Goal: Task Accomplishment & Management: Complete application form

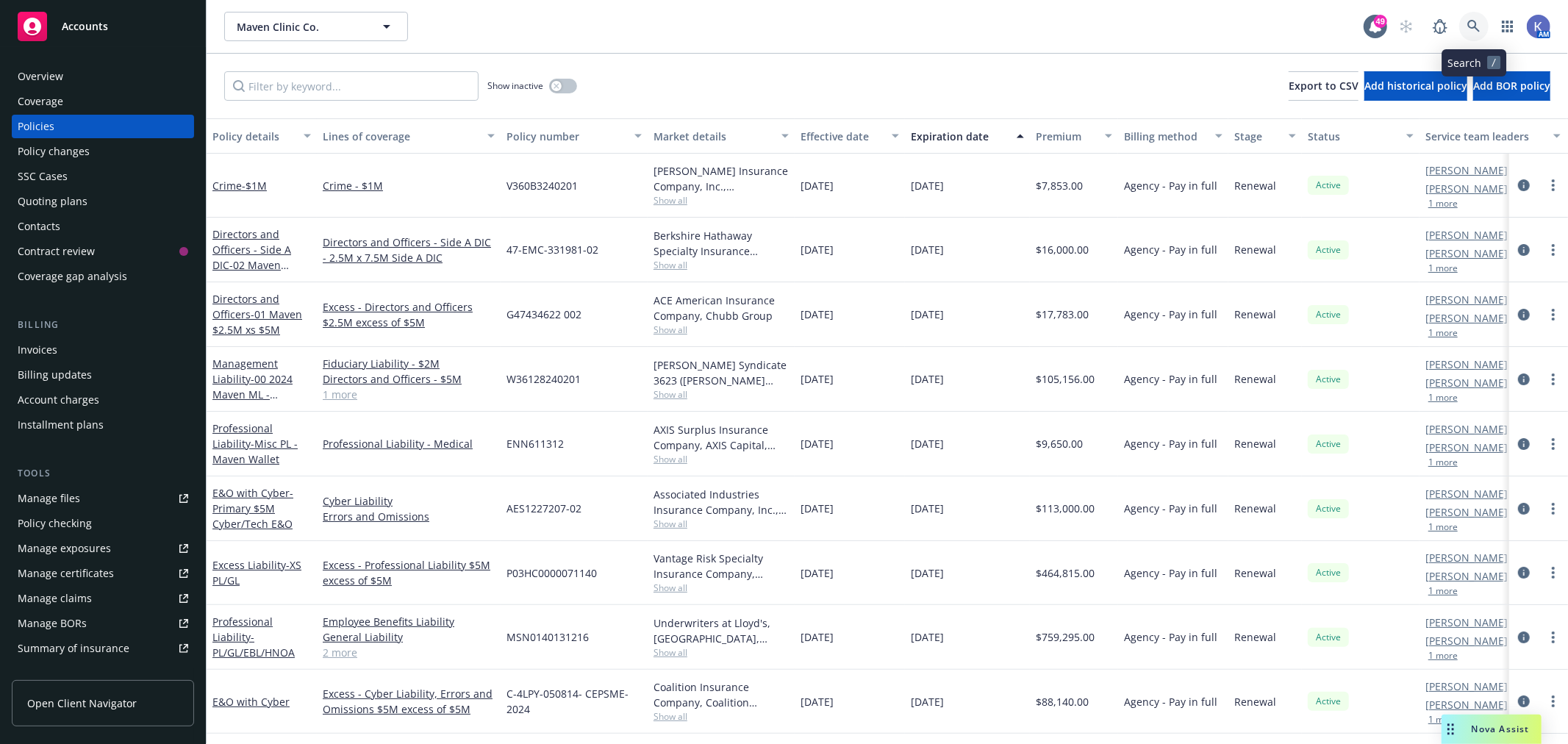
click at [1473, 28] on icon at bounding box center [1473, 25] width 12 height 12
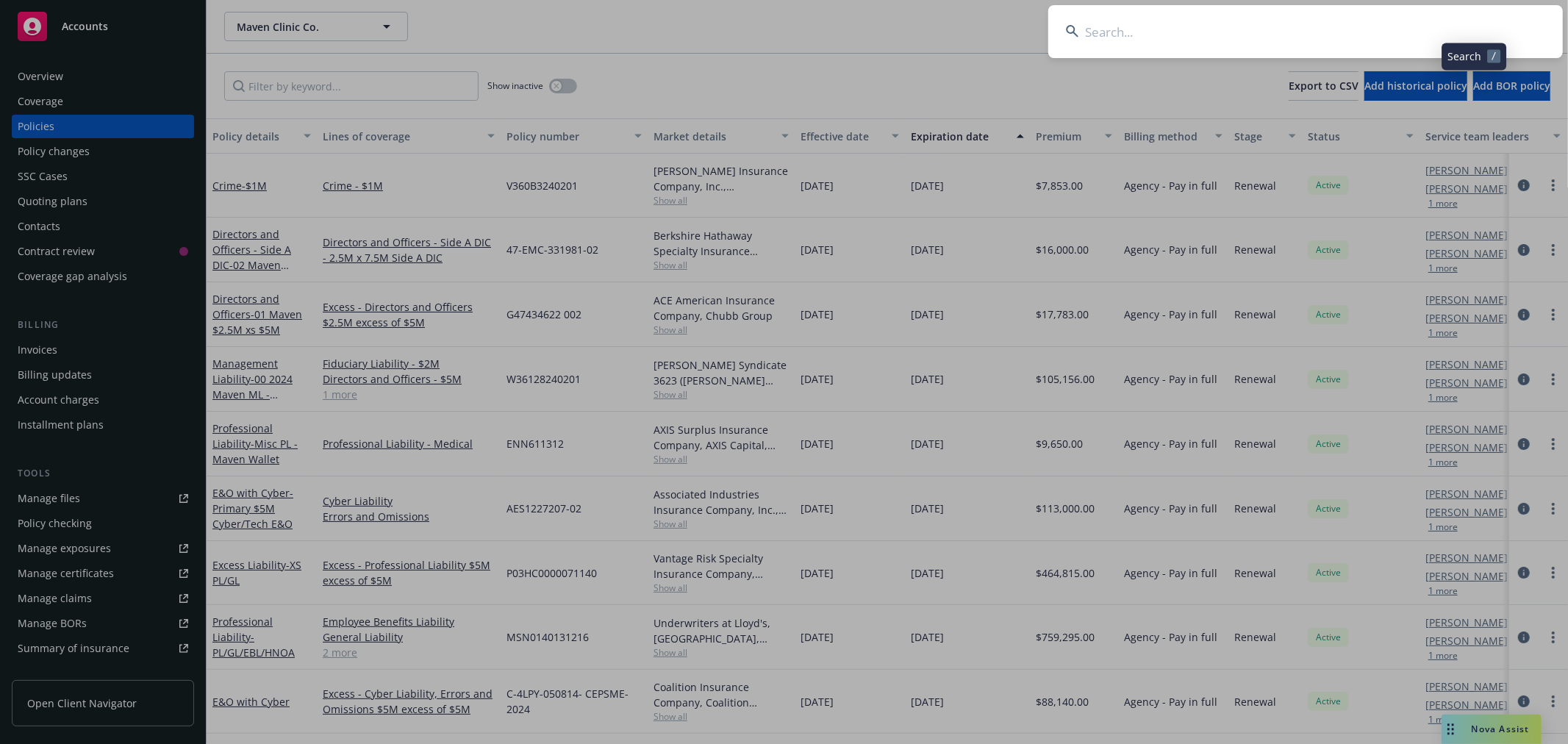
click at [1363, 34] on input at bounding box center [1305, 31] width 515 height 53
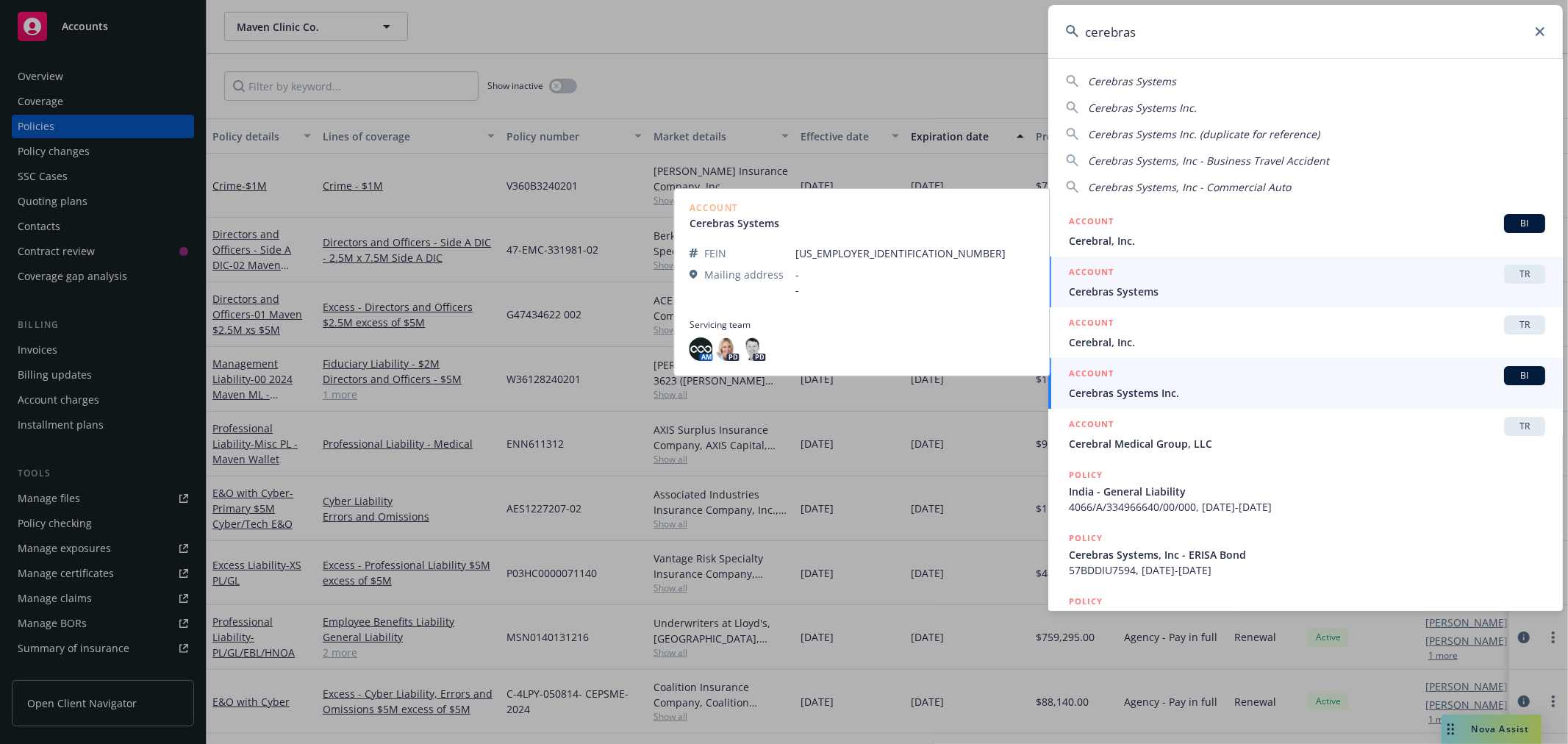
type input "cerebras"
click at [1136, 398] on span "Cerebras Systems Inc." at bounding box center [1307, 392] width 476 height 16
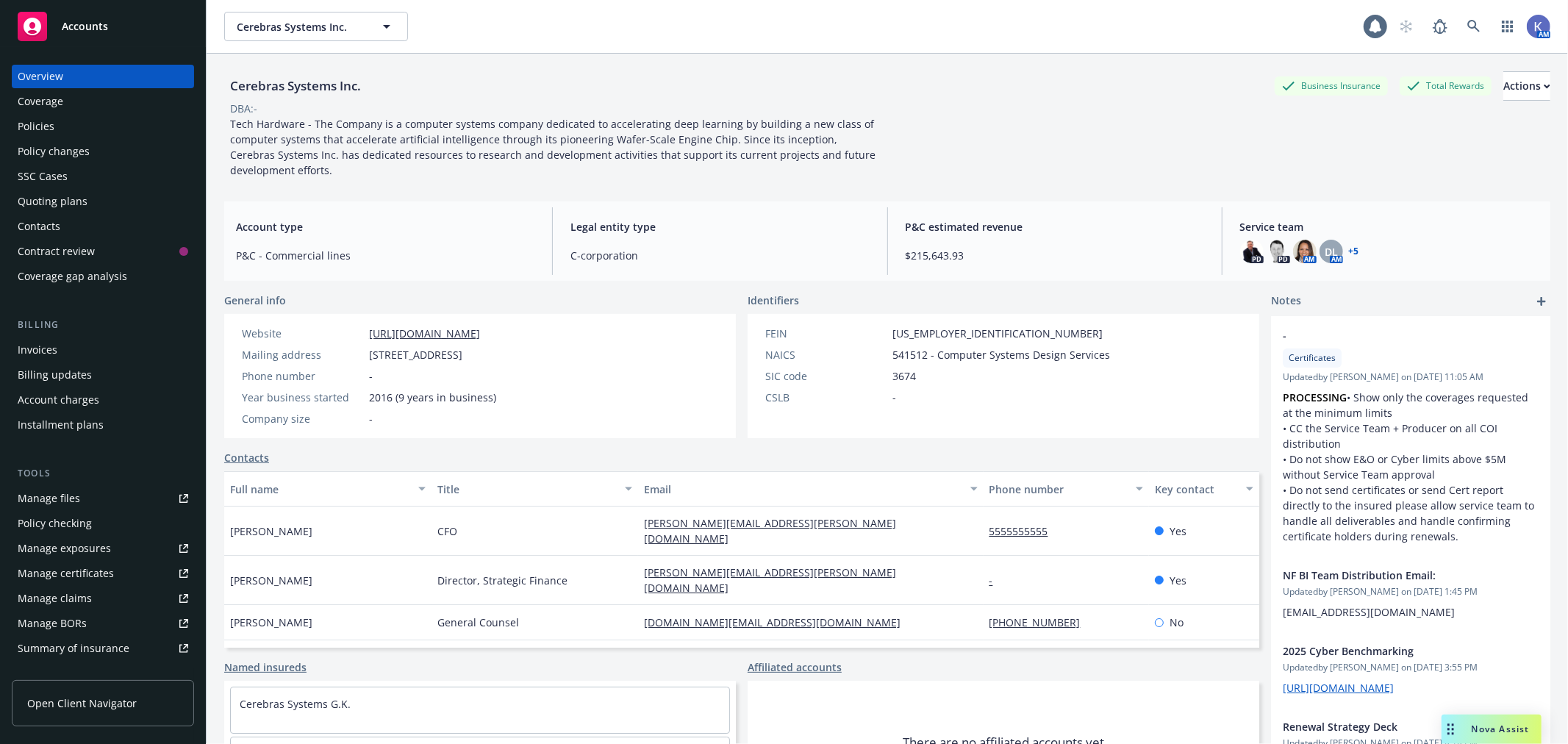
click at [71, 120] on div "Policies" at bounding box center [103, 126] width 171 height 24
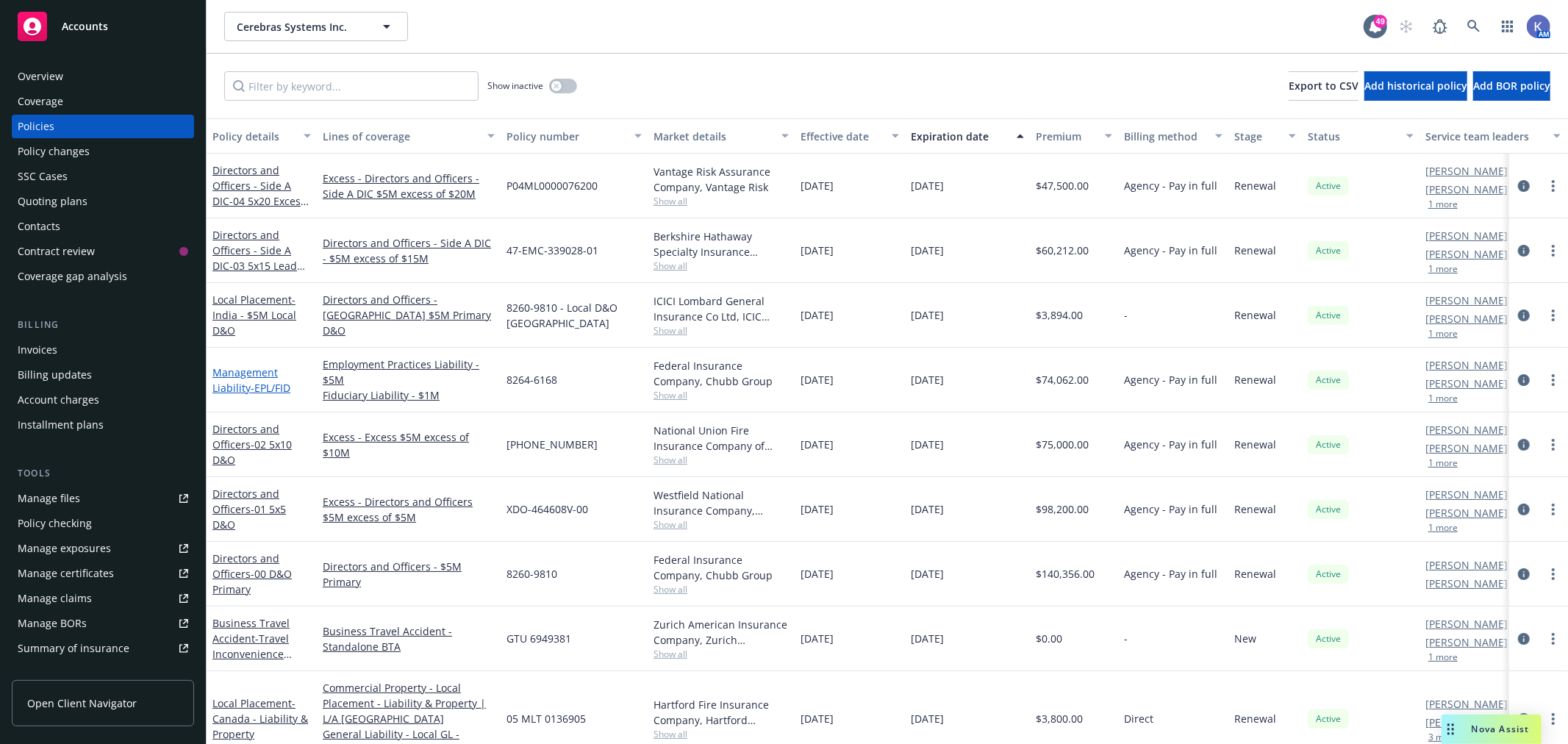
click at [259, 368] on link "Management Liability - EPL/FID" at bounding box center [251, 380] width 78 height 29
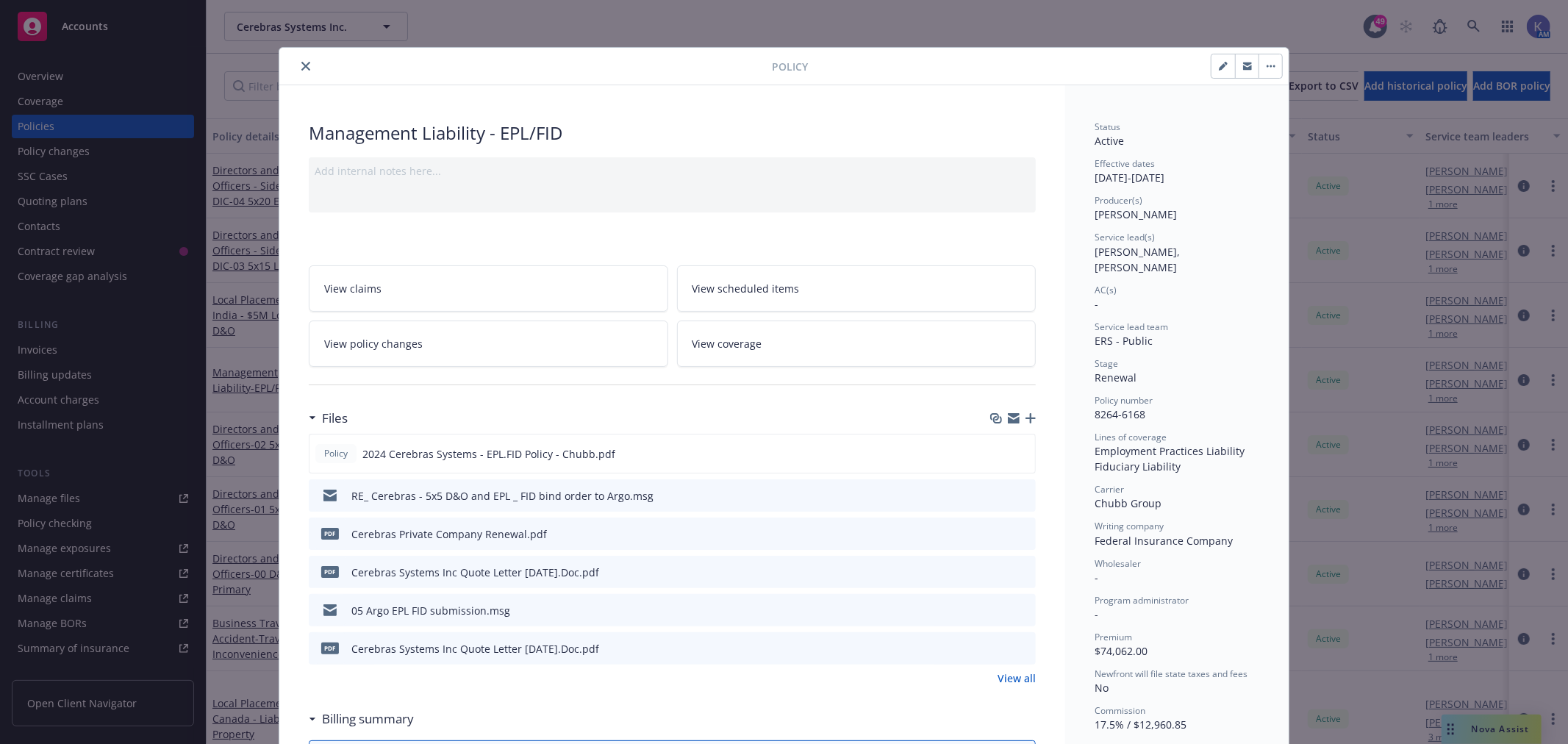
click at [1025, 421] on icon "button" at bounding box center [1030, 418] width 11 height 11
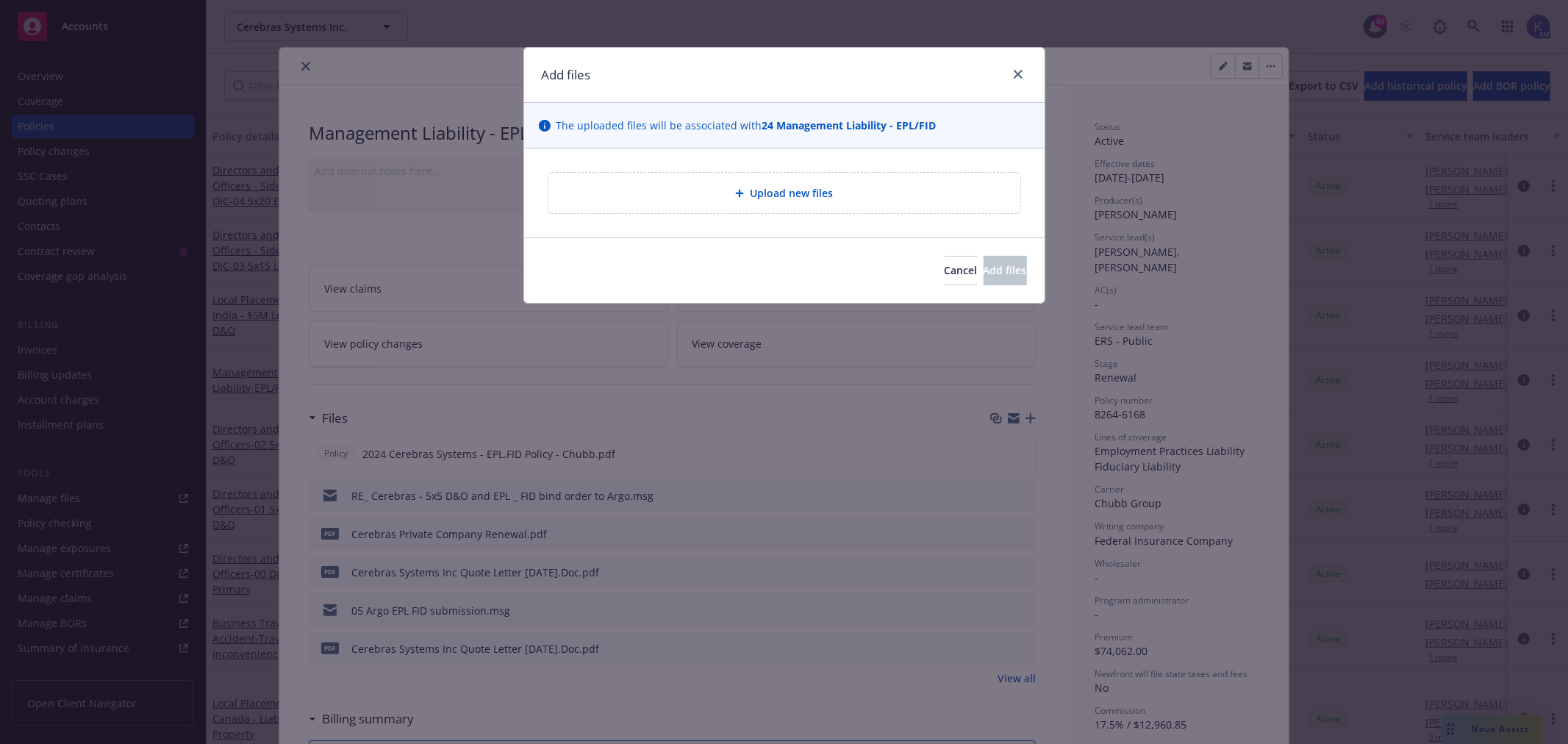
type textarea "x"
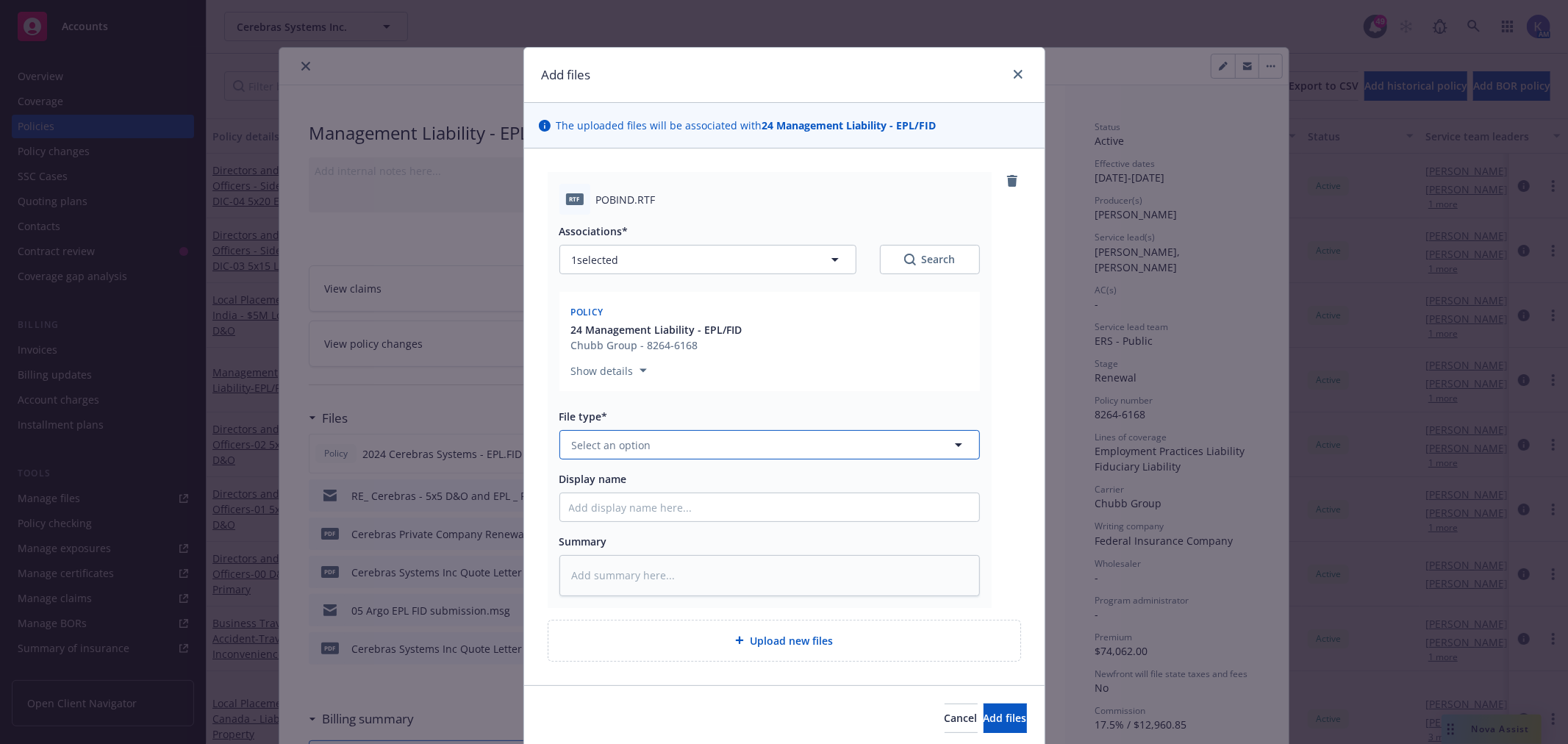
click at [600, 451] on span "Select an option" at bounding box center [611, 445] width 79 height 16
type input "bninder"
click at [609, 444] on input "bninder" at bounding box center [767, 445] width 366 height 16
click at [609, 444] on input at bounding box center [767, 445] width 366 height 16
type input "binder"
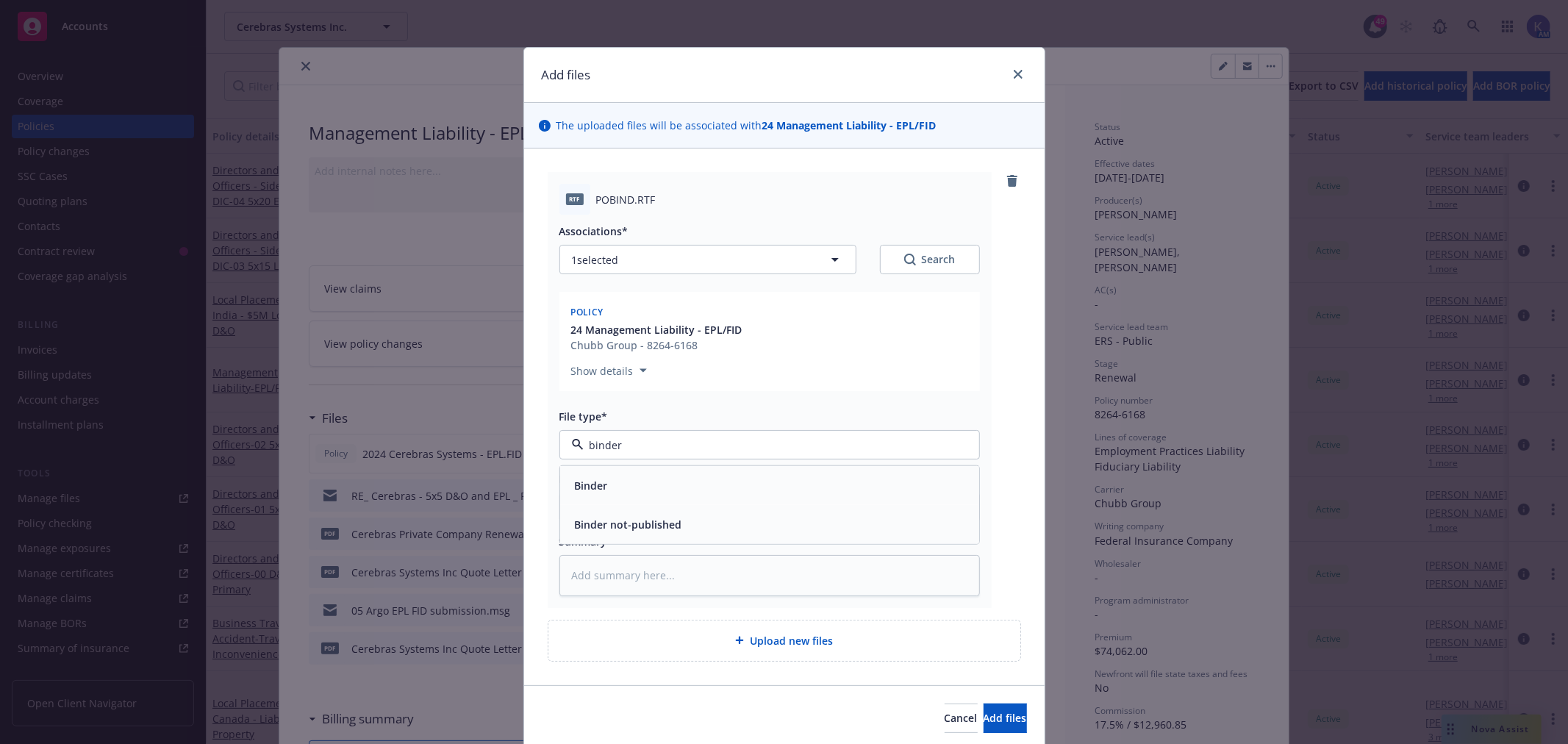
click at [604, 476] on div "Binder" at bounding box center [590, 485] width 42 height 21
click at [613, 497] on input "Display name" at bounding box center [770, 507] width 419 height 28
type textarea "x"
type input "C"
type textarea "x"
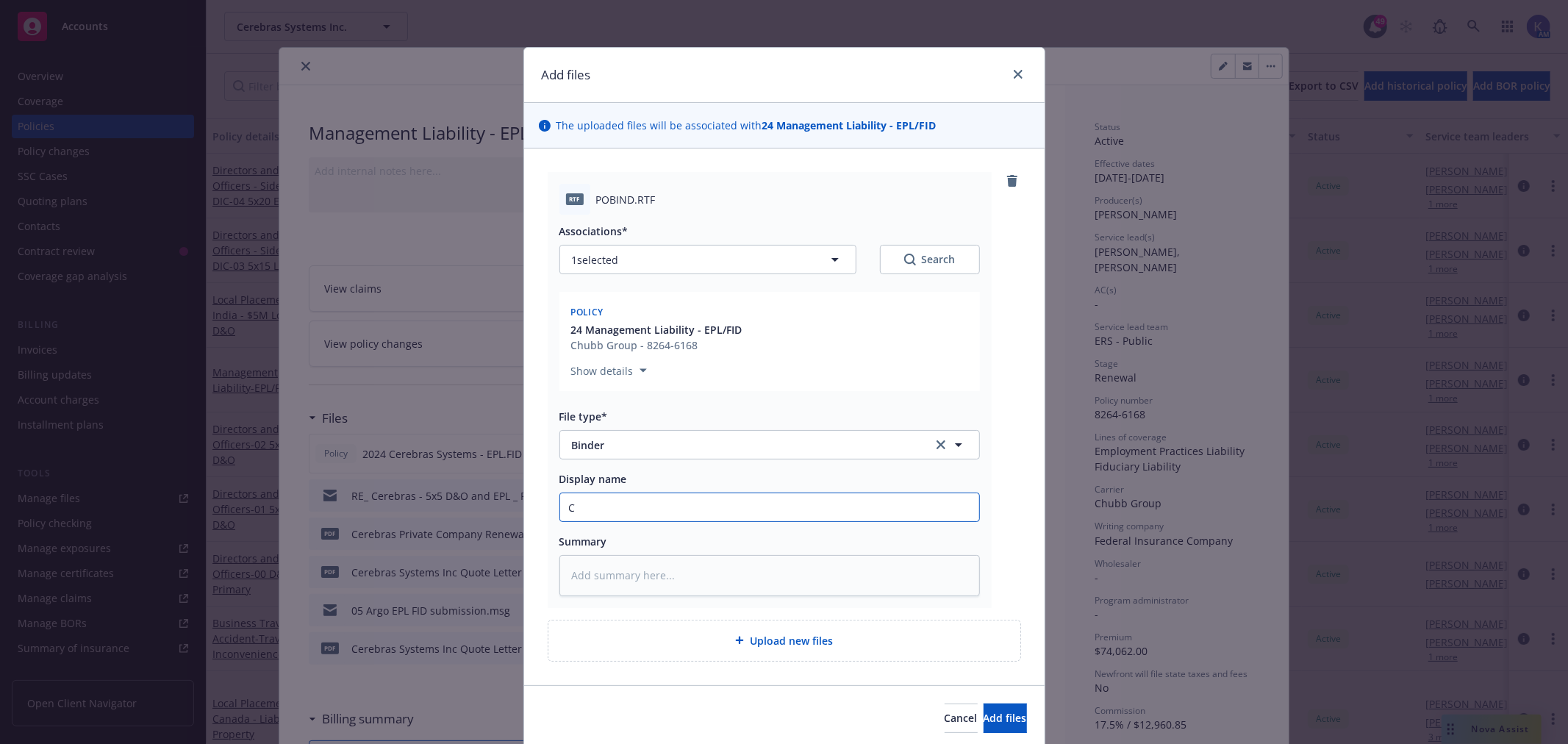
type input "Co"
type textarea "x"
type input "Cor"
type textarea "x"
type input "Core"
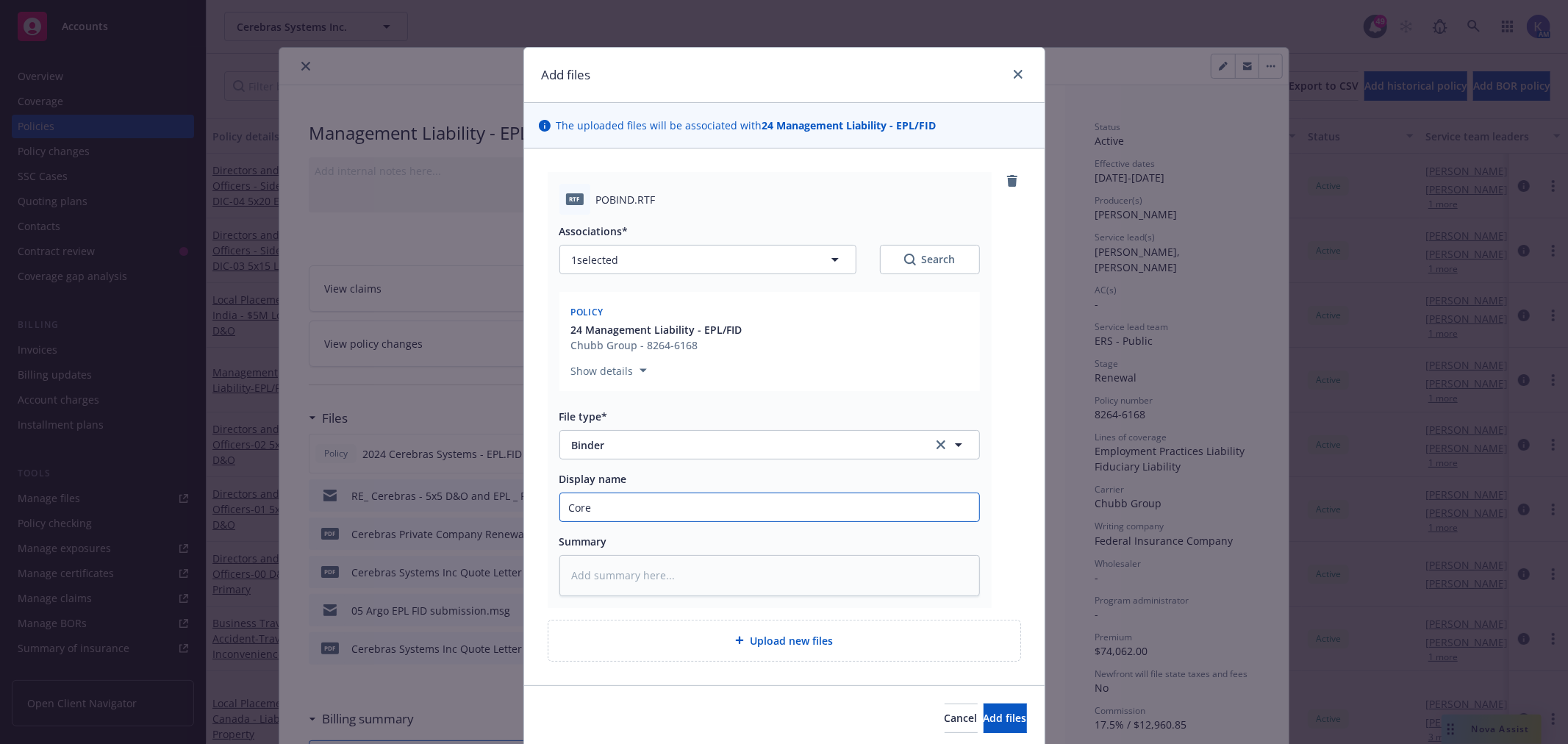
type textarea "x"
type input "Corec"
type textarea "x"
type input "Corect"
type textarea "x"
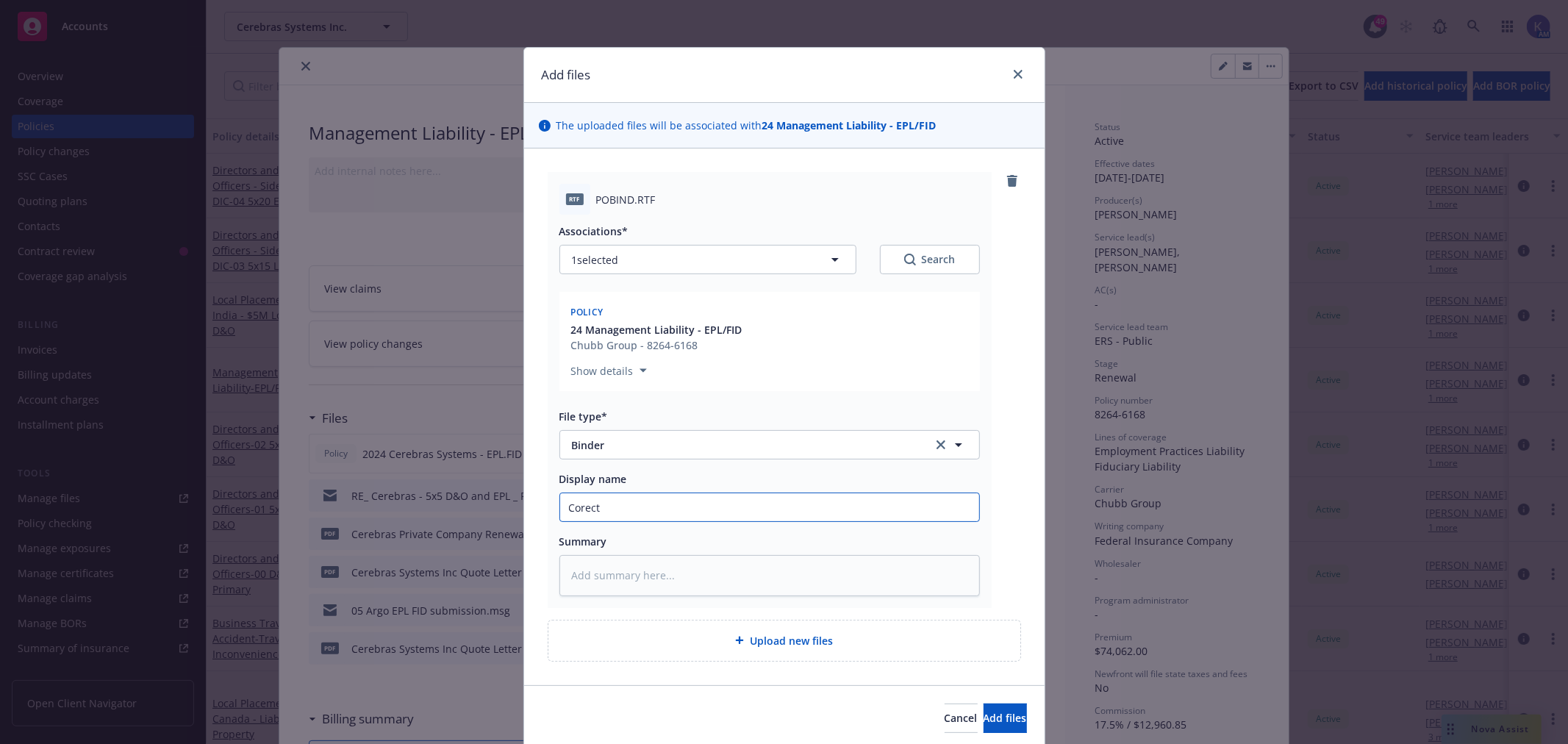
type input "Corecte"
type textarea "x"
type input "Corectedd"
type textarea "x"
type input "Corectedd"
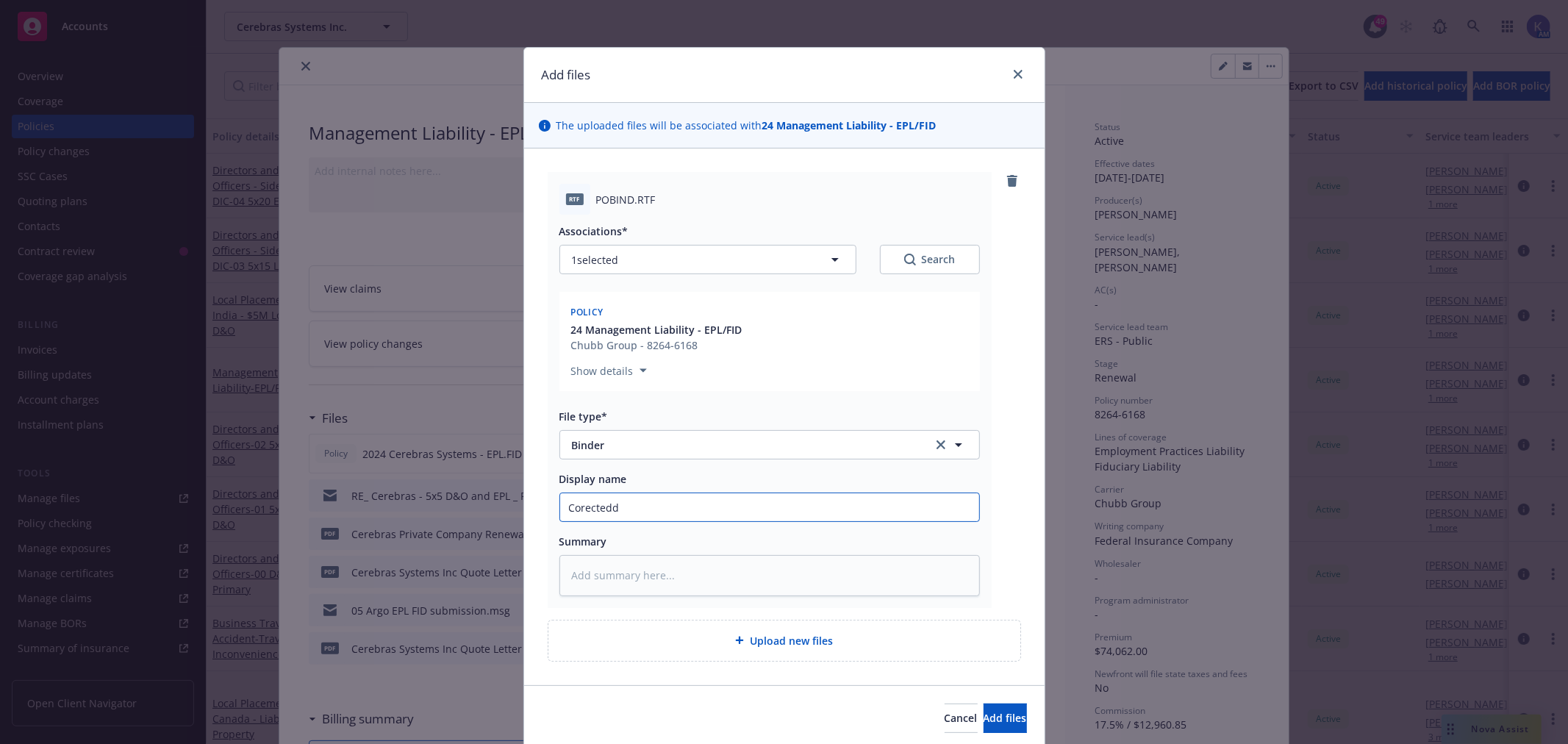
type textarea "x"
type input "Corectedd B"
type textarea "x"
type input "Corectedd Bi"
type textarea "x"
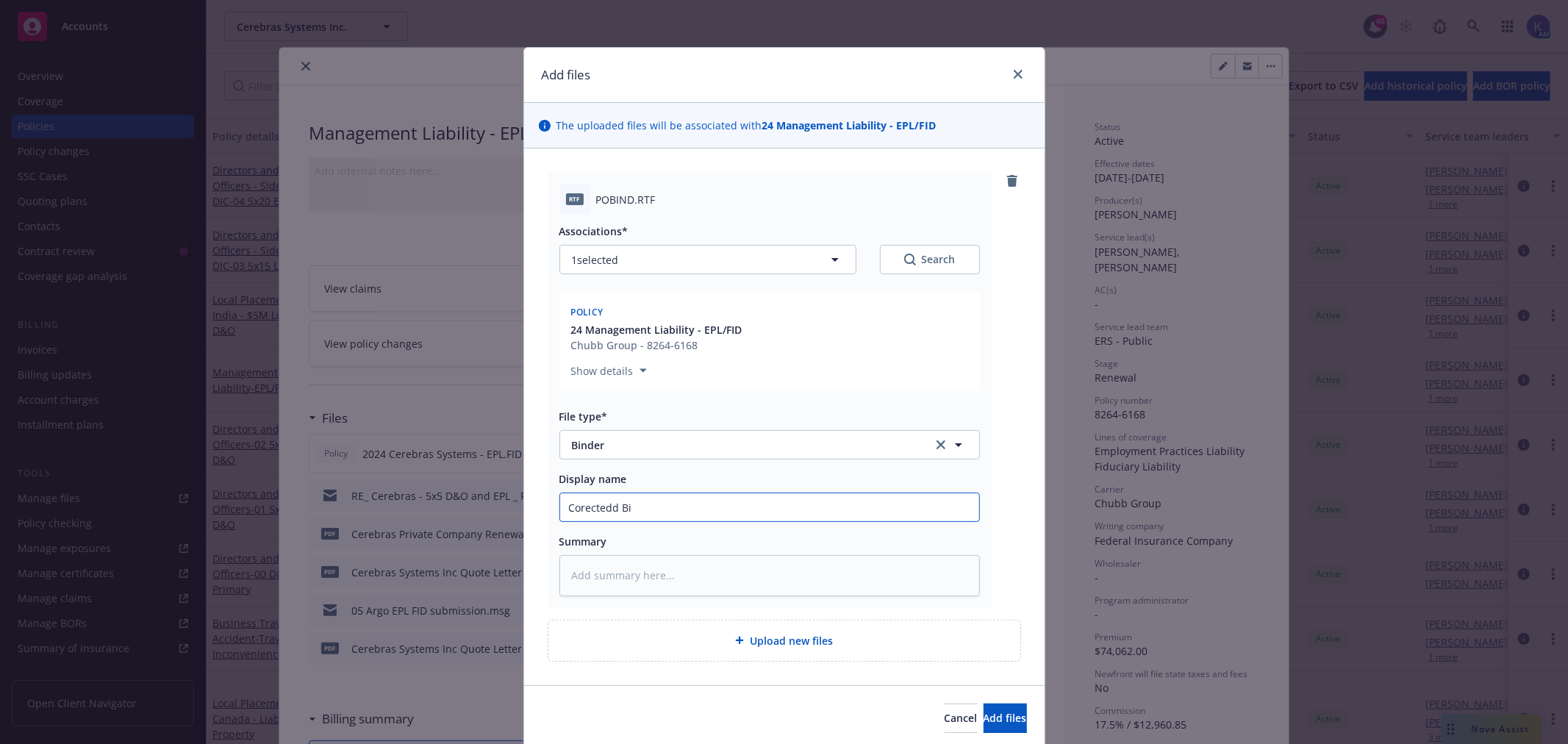
type input "Corectedd Bin"
type textarea "x"
type input "Corectedd Bind"
type textarea "x"
type input "Corectedd Binde"
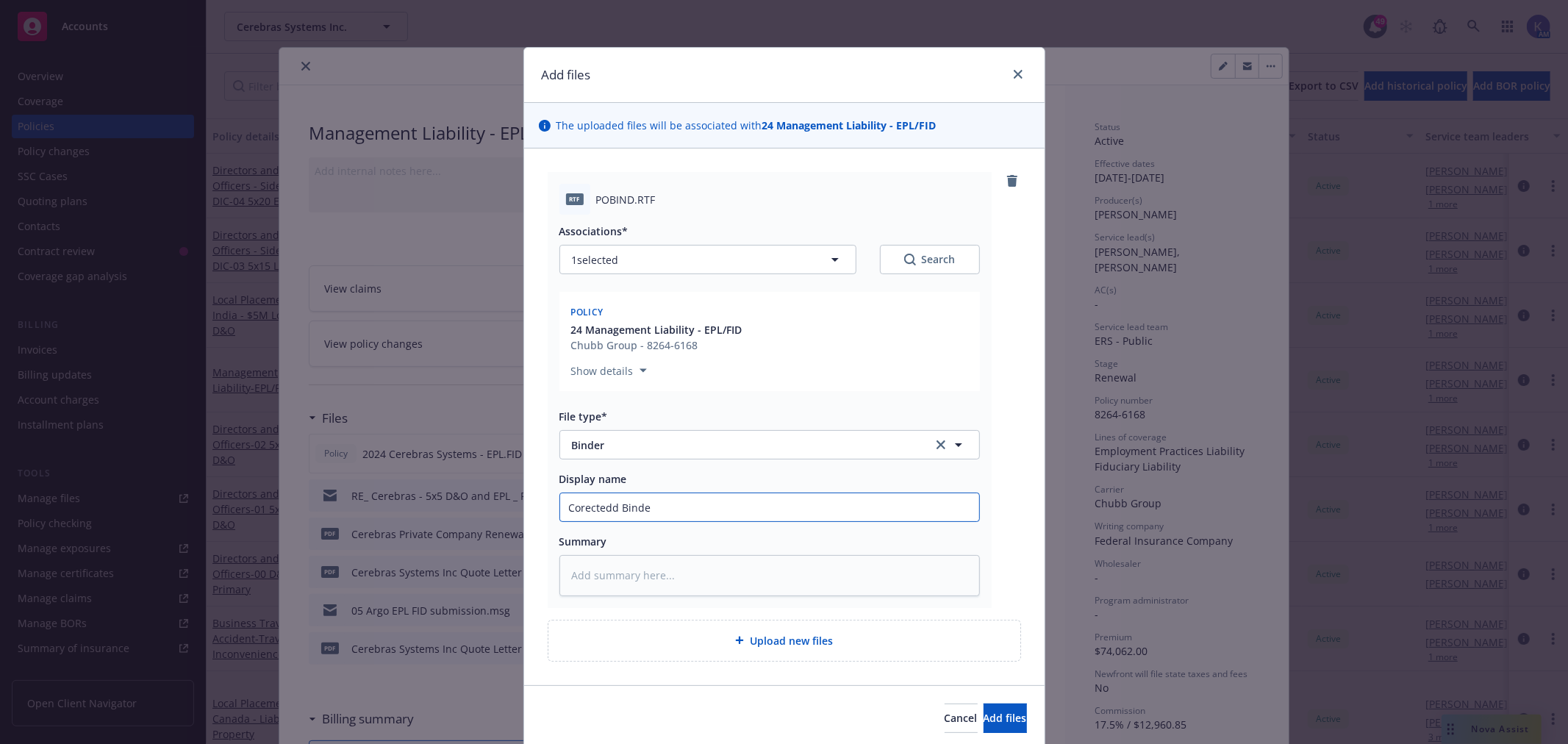
type textarea "x"
type input "Corectedd Binder"
type textarea "x"
type input "Corrected Binder"
click at [695, 500] on input "Corrected Binder" at bounding box center [770, 507] width 419 height 28
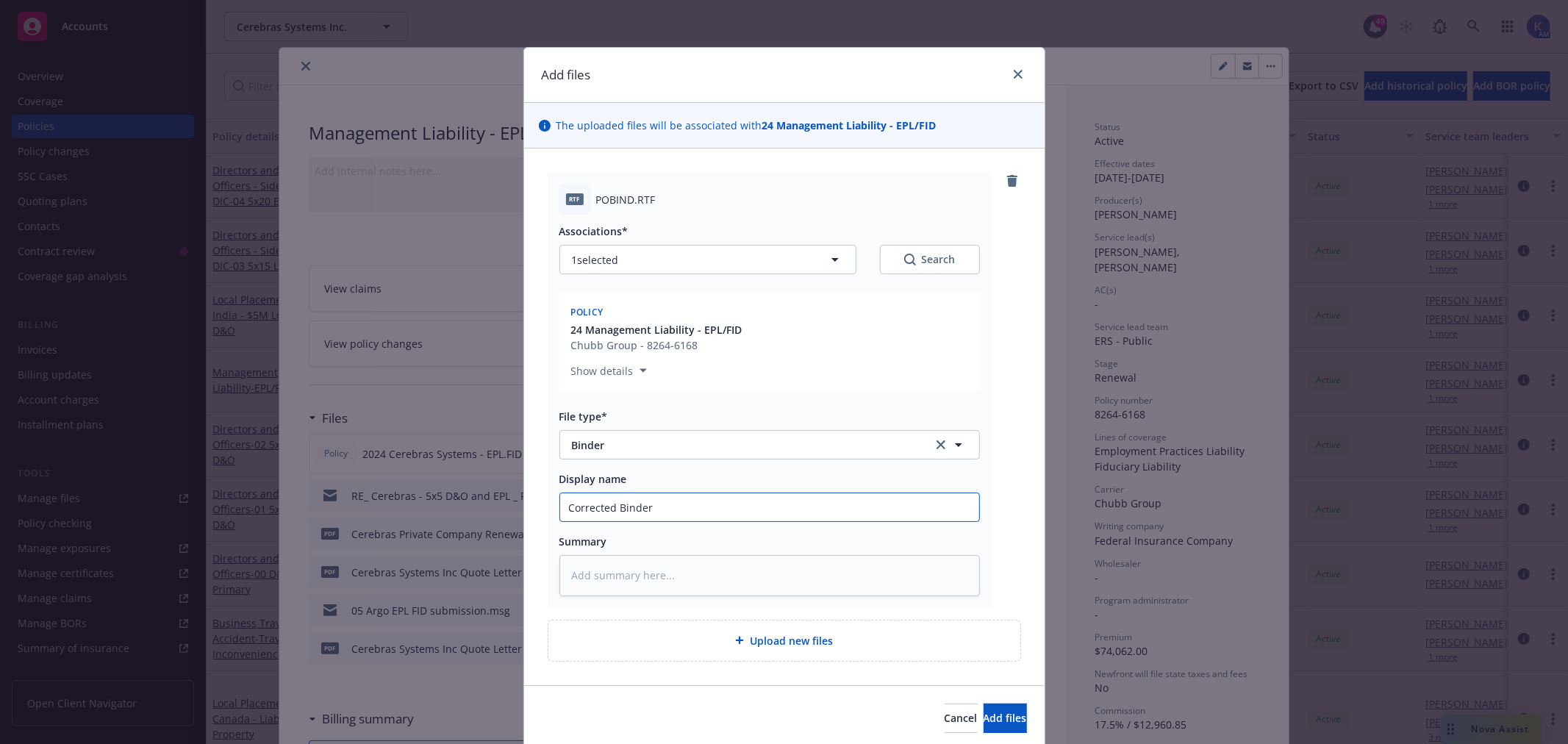
click at [613, 503] on input "Corrected Binder" at bounding box center [770, 507] width 419 height 28
type textarea "x"
type input "Corrected CBinder"
type textarea "x"
type input "Corrected ChBinder"
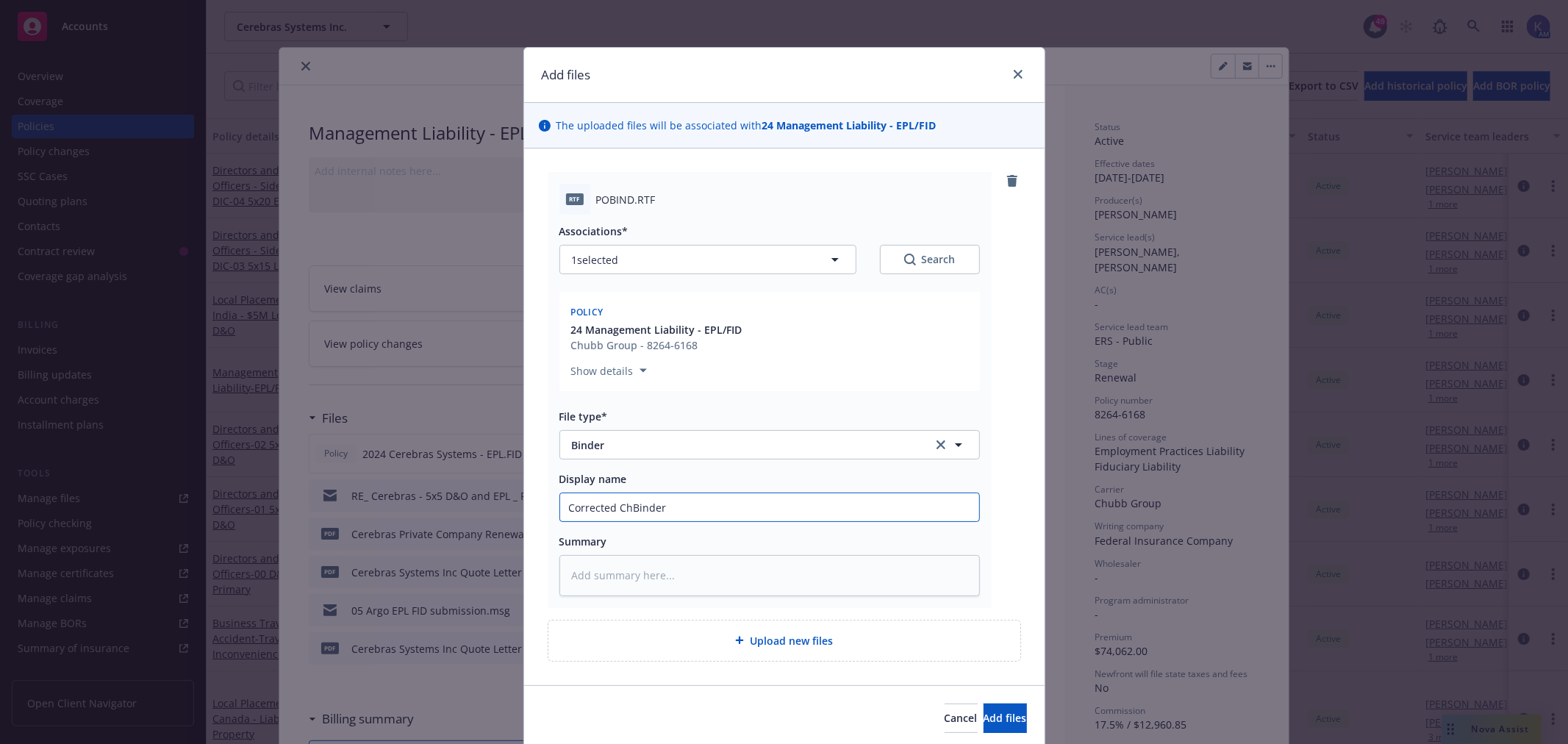
type textarea "x"
type input "Corrected ChuBinder"
type textarea "x"
type input "Corrected ChubBinder"
type textarea "x"
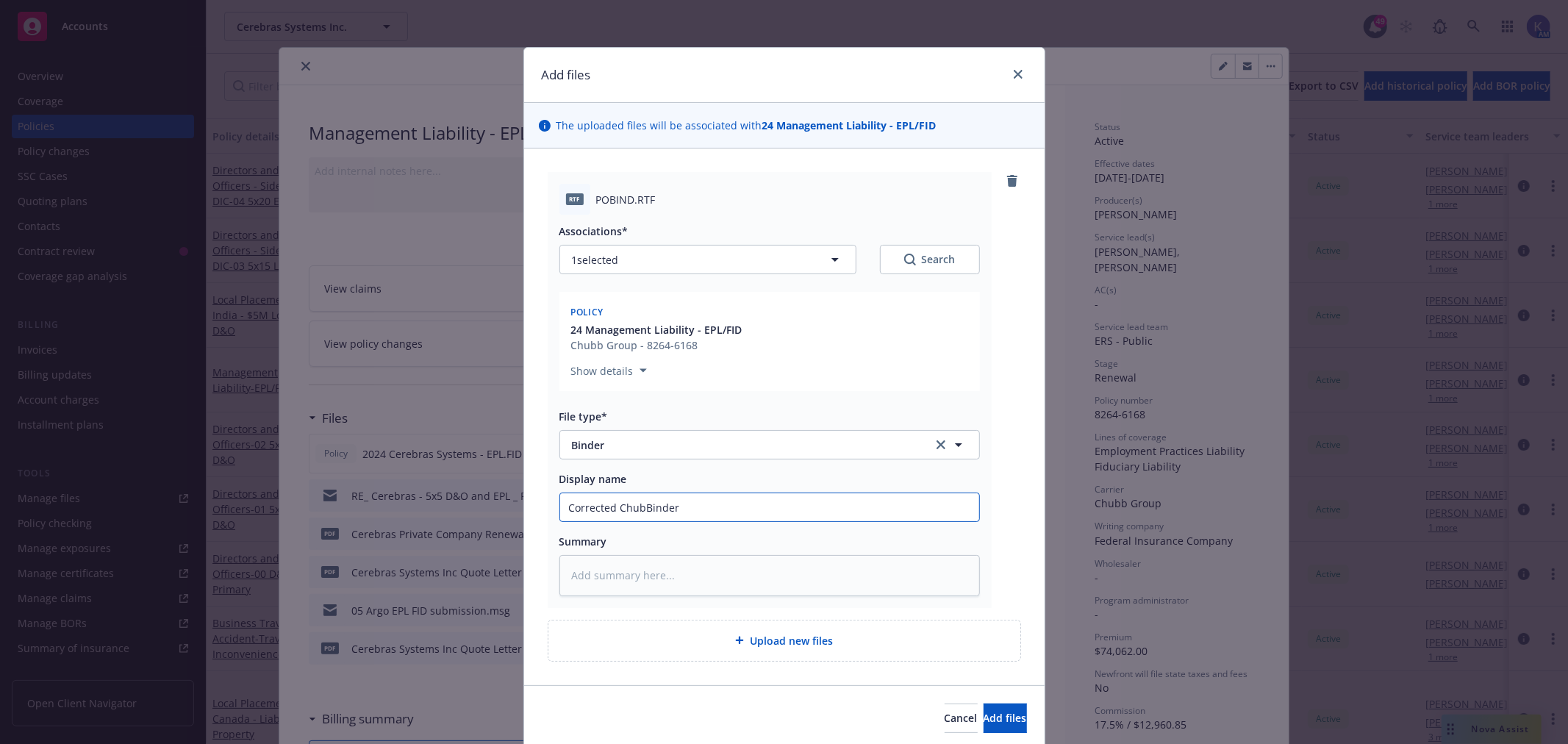
type input "Corrected ChubbBinder"
type textarea "x"
click at [722, 516] on input "Corrected Chubb Binder" at bounding box center [770, 507] width 419 height 28
type input "Corrected Chubb Binder"
click at [984, 715] on span "Add files" at bounding box center [1005, 718] width 43 height 14
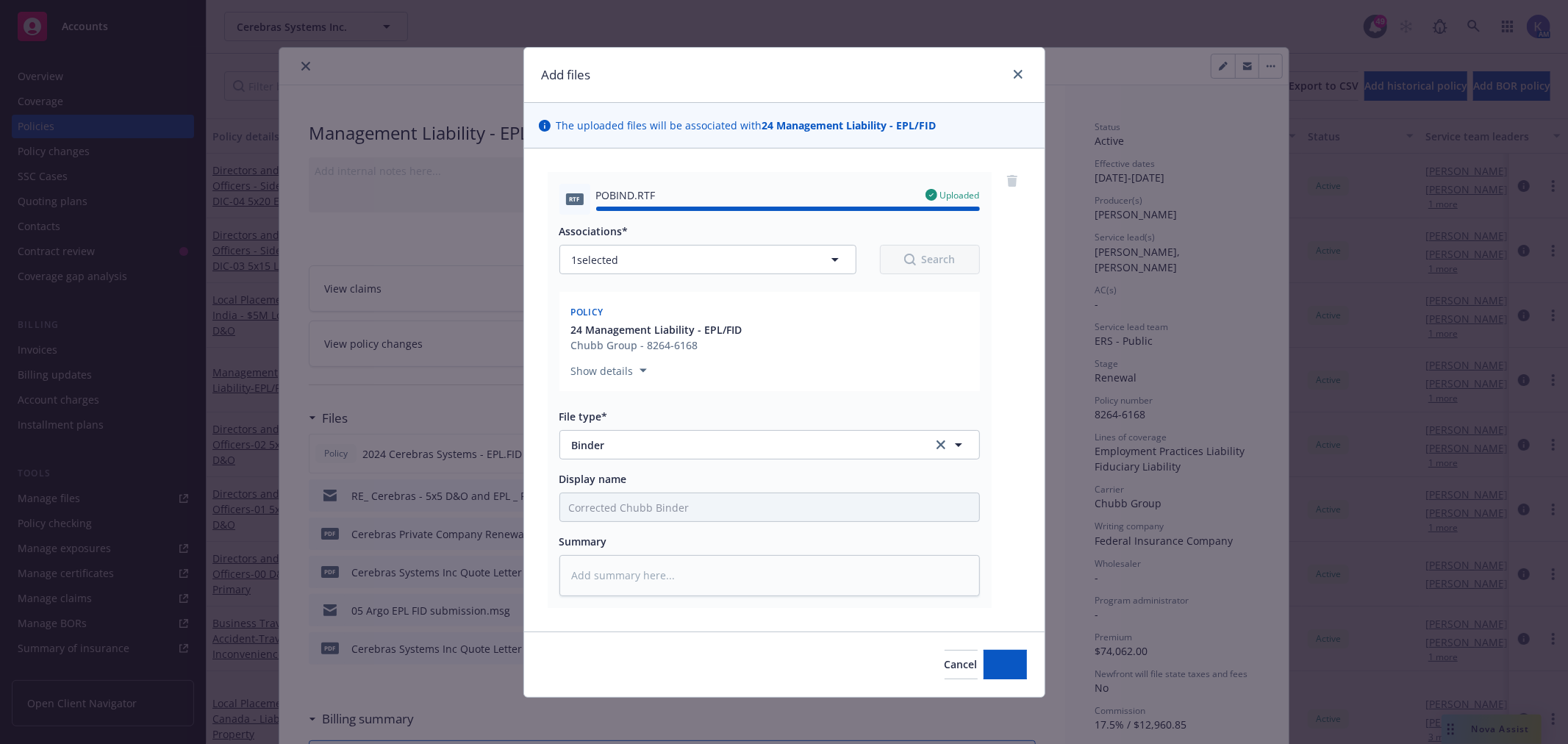
type textarea "x"
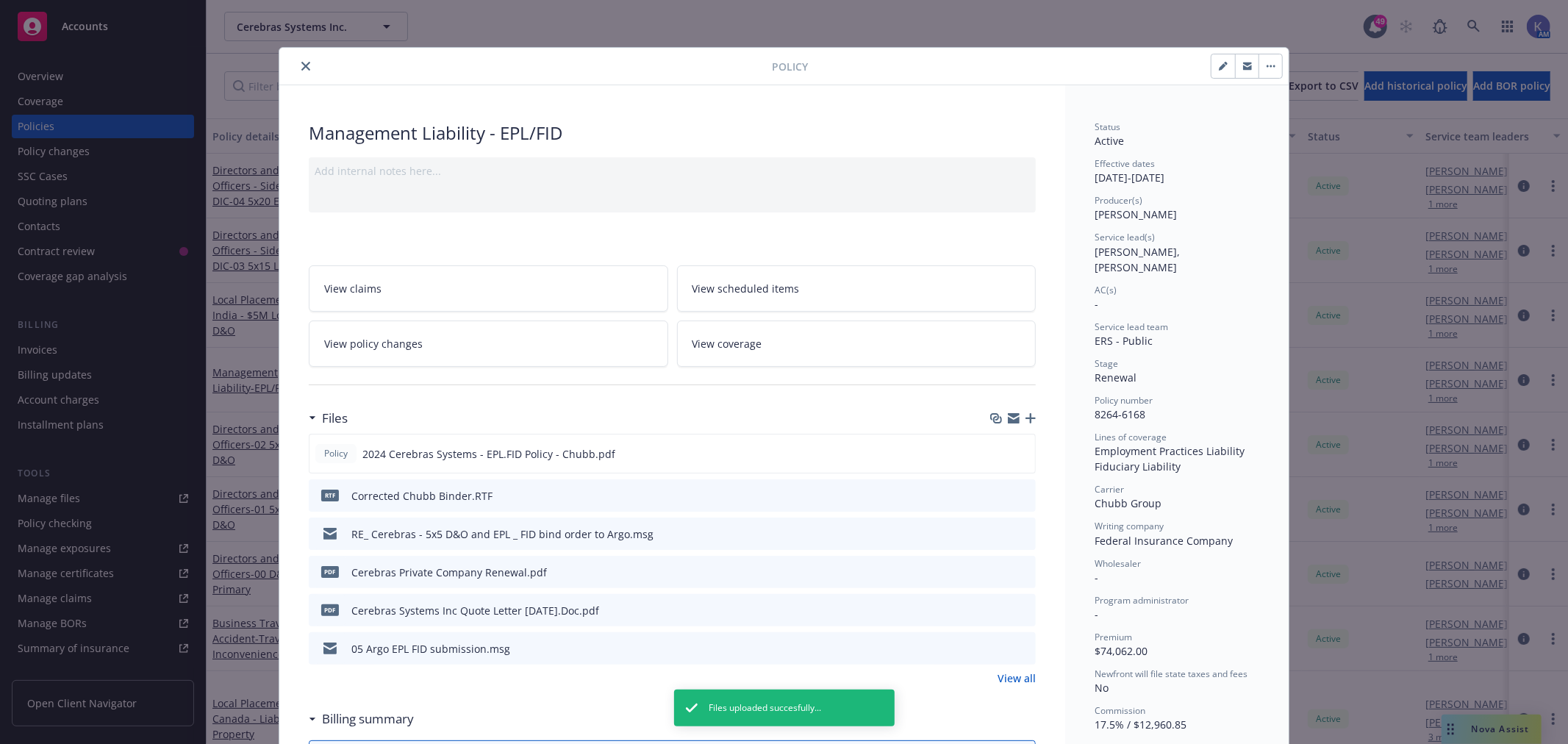
click at [302, 64] on icon "close" at bounding box center [306, 66] width 9 height 9
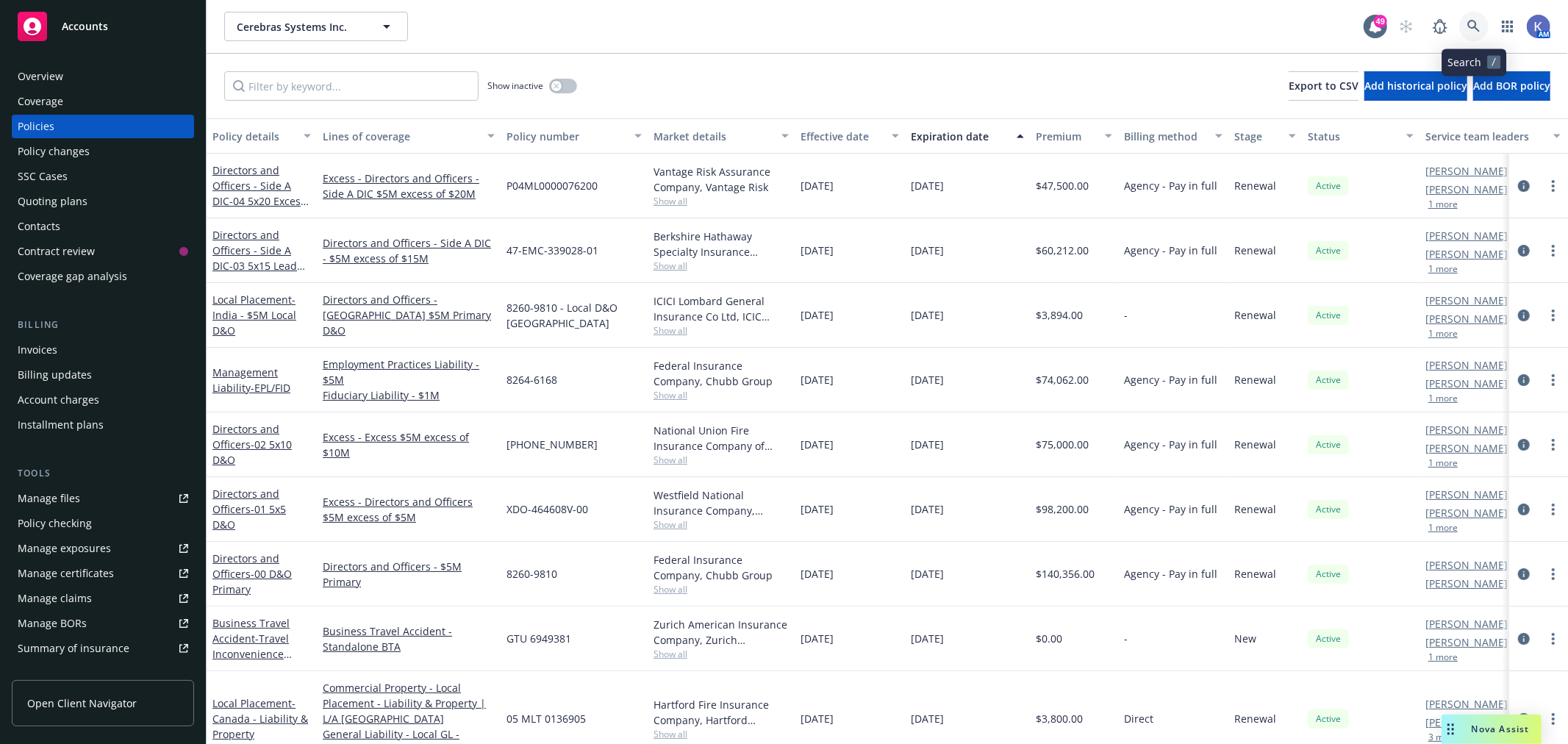
click at [1478, 24] on icon at bounding box center [1474, 26] width 13 height 13
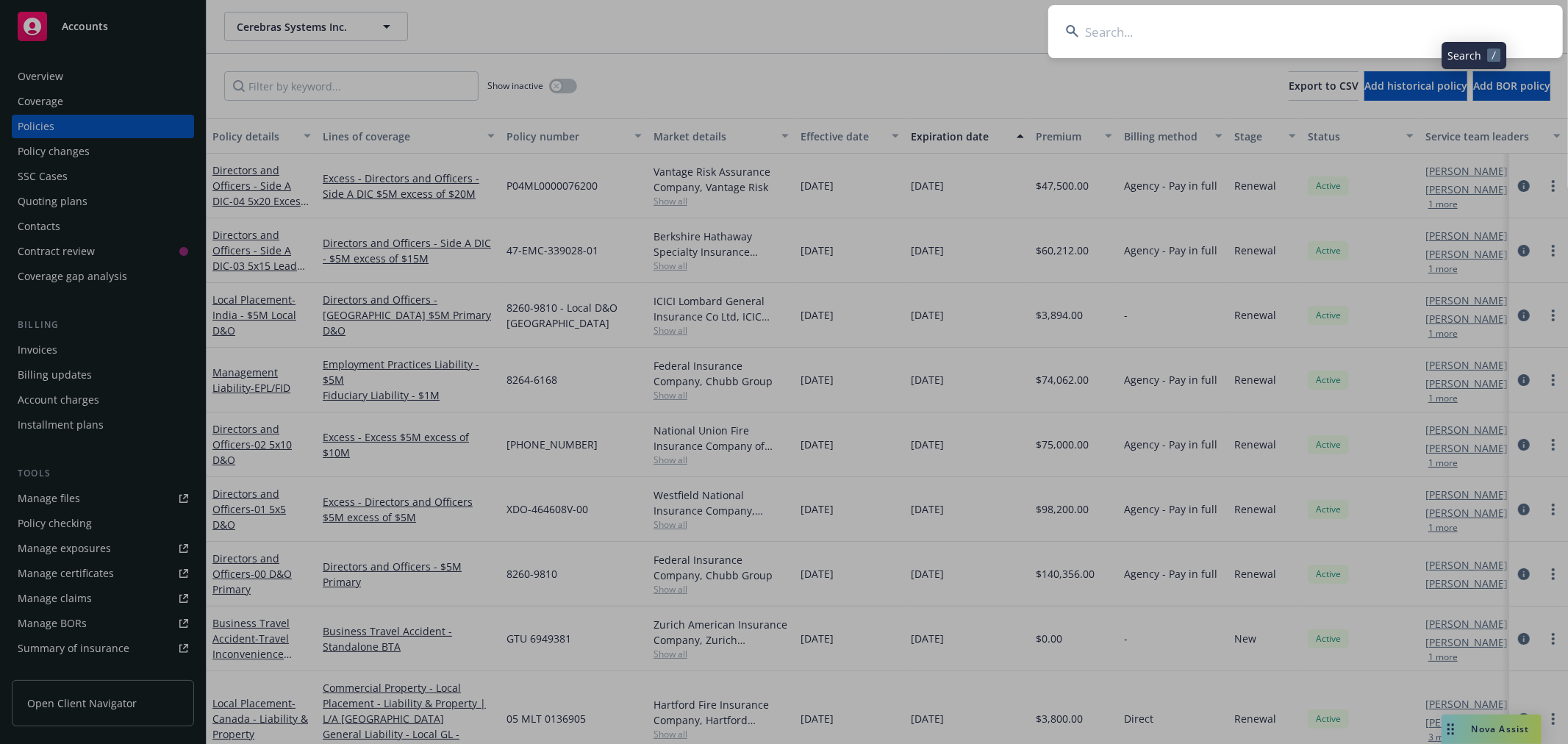
click at [1449, 26] on input at bounding box center [1305, 31] width 515 height 53
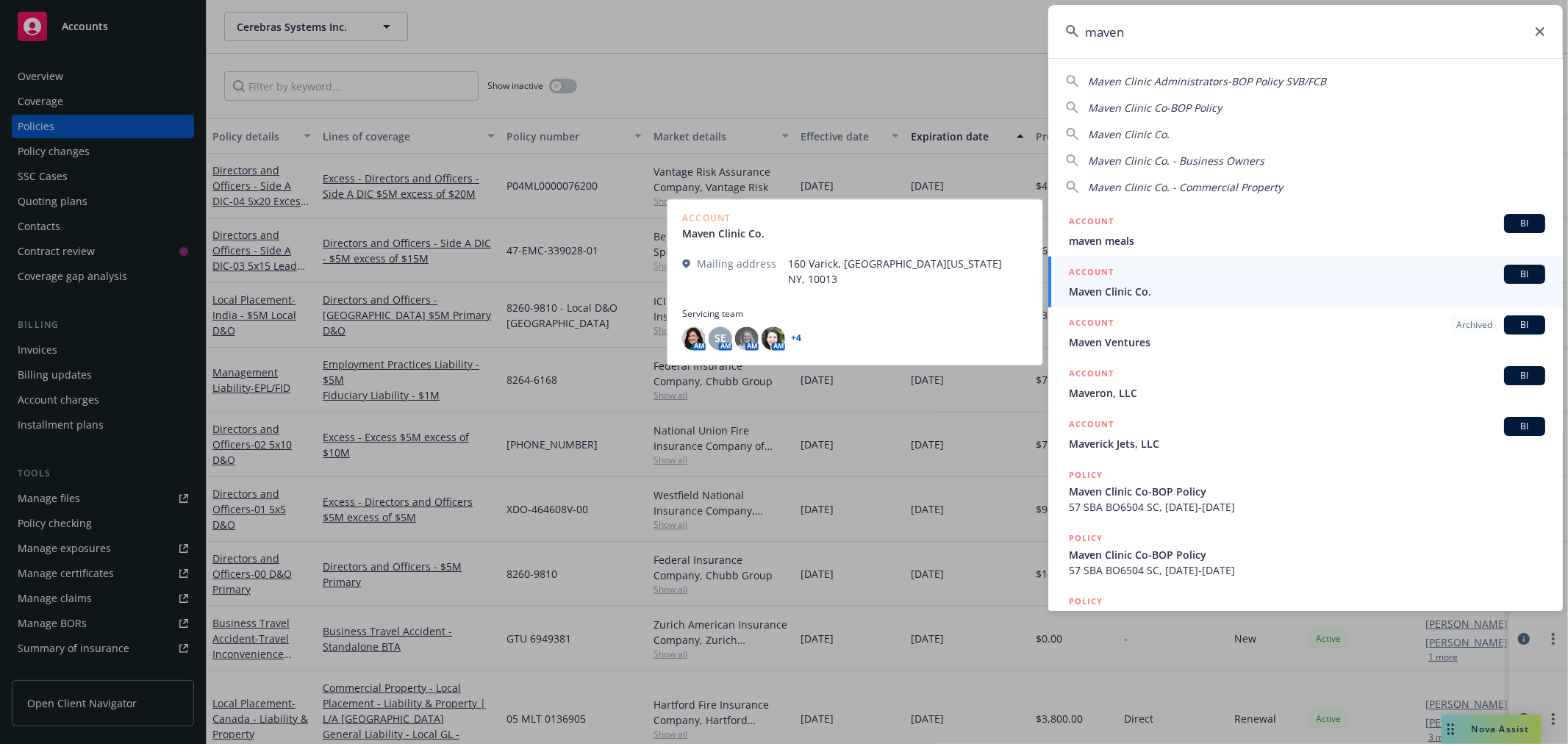
type input "maven"
click at [1104, 284] on span "Maven Clinic Co." at bounding box center [1307, 291] width 476 height 16
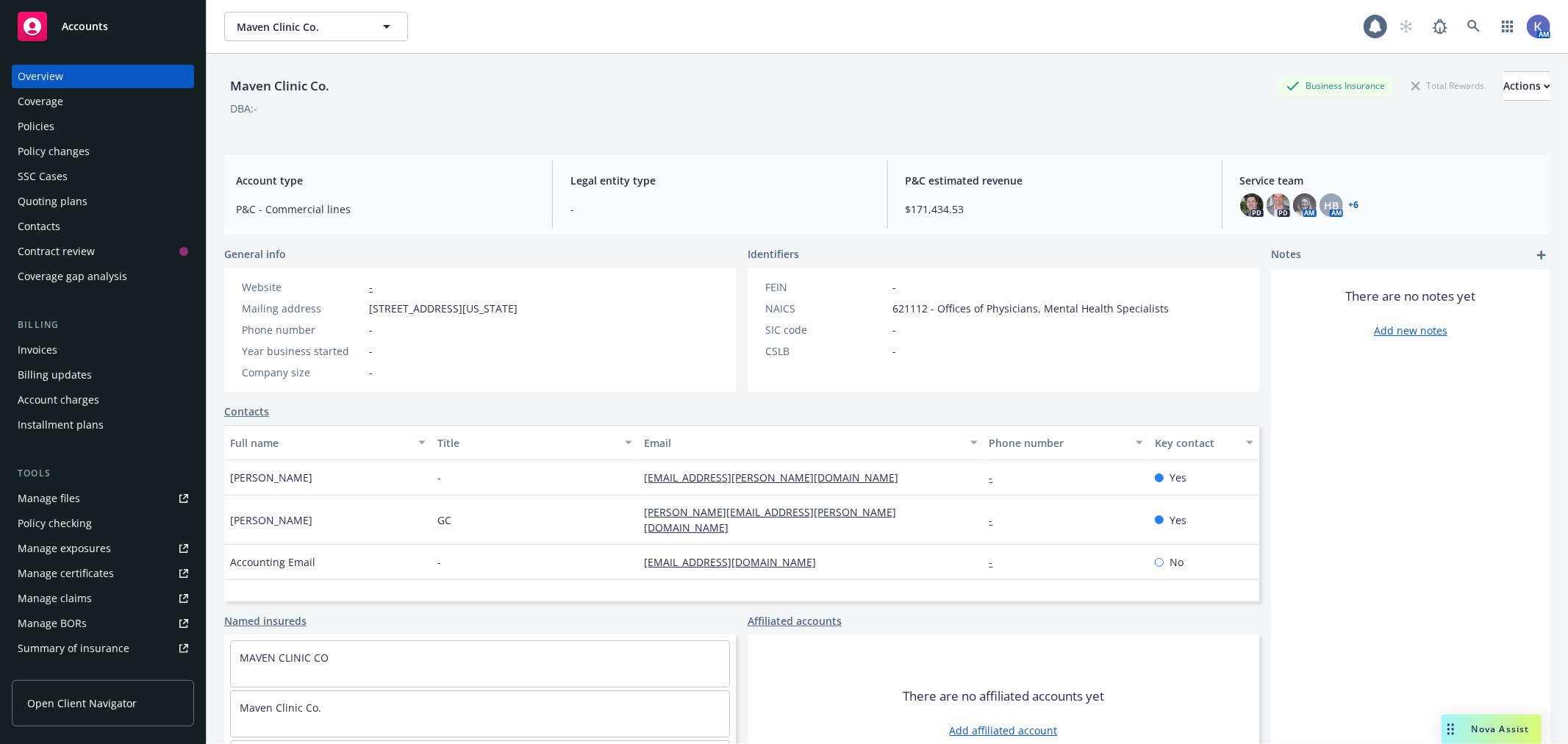
click at [55, 120] on div "Policies" at bounding box center [103, 126] width 171 height 24
